Goal: Navigation & Orientation: Find specific page/section

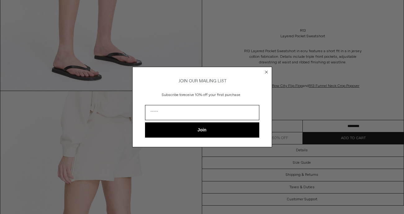
scroll to position [449, 0]
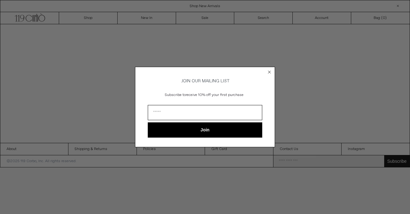
click at [269, 69] on circle "Close dialog" at bounding box center [269, 72] width 6 height 6
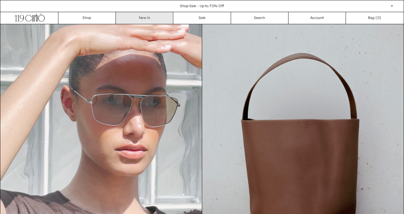
click at [138, 17] on link "New In" at bounding box center [145, 18] width 58 height 12
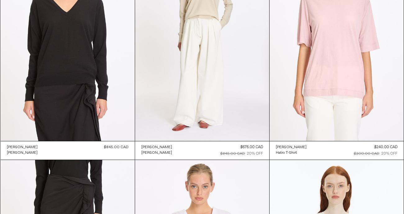
scroll to position [14829, 0]
